Goal: Find contact information: Find contact information

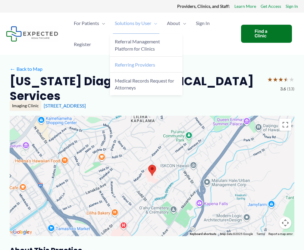
click at [146, 66] on span "Referring Providers" at bounding box center [135, 65] width 40 height 6
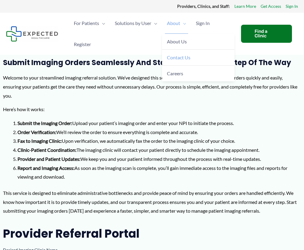
click at [188, 55] on span "Contact Us" at bounding box center [179, 58] width 24 height 6
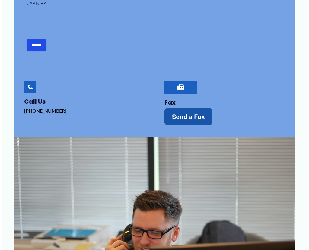
scroll to position [301, 0]
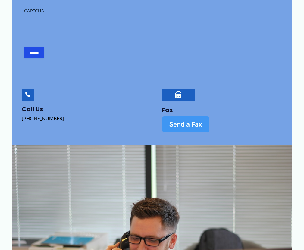
click at [191, 128] on link "Send a Fax" at bounding box center [186, 124] width 48 height 17
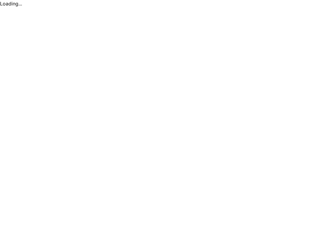
scroll to position [0, 0]
